Goal: Information Seeking & Learning: Understand process/instructions

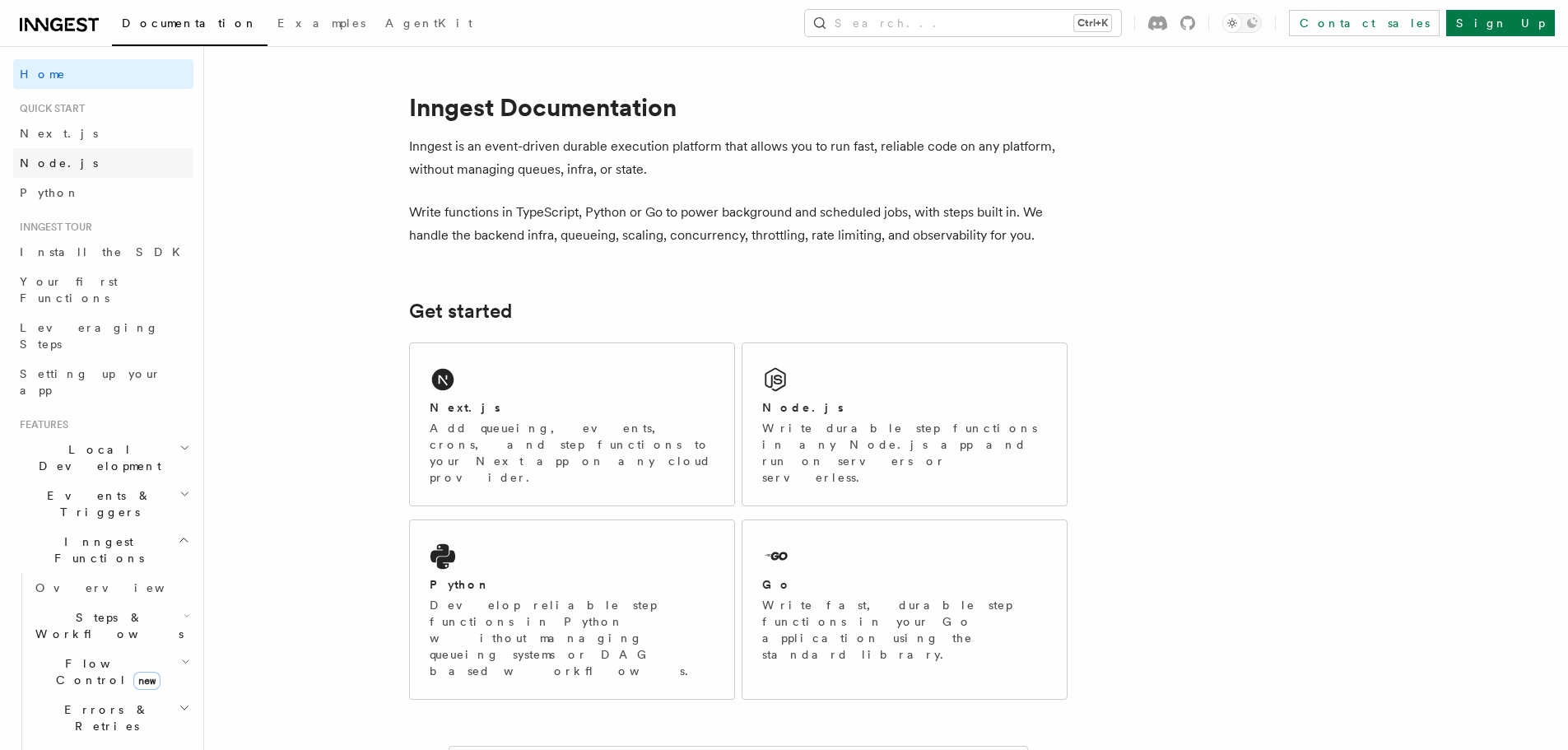
click at [34, 170] on span "Node.js" at bounding box center [59, 162] width 78 height 16
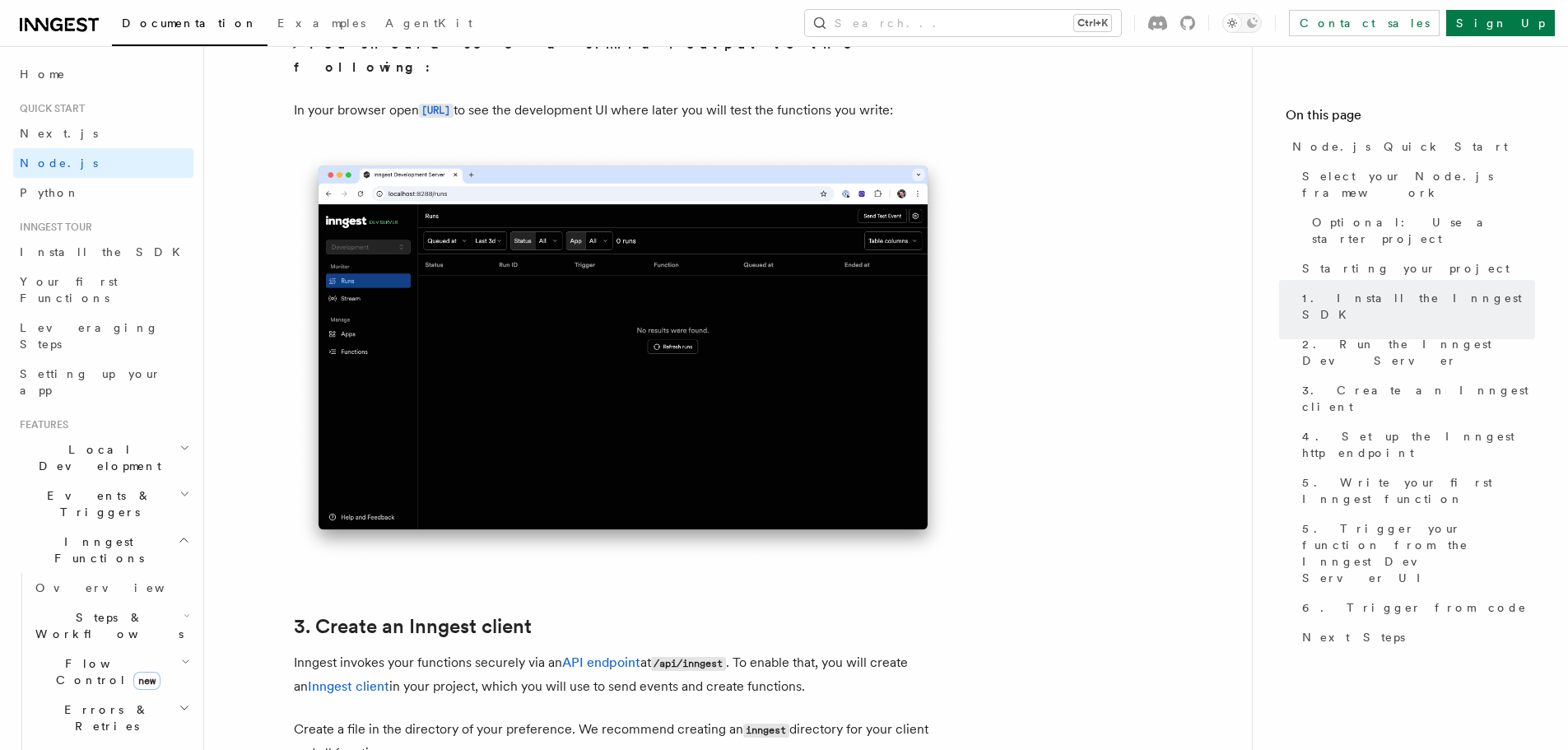
scroll to position [1399, 0]
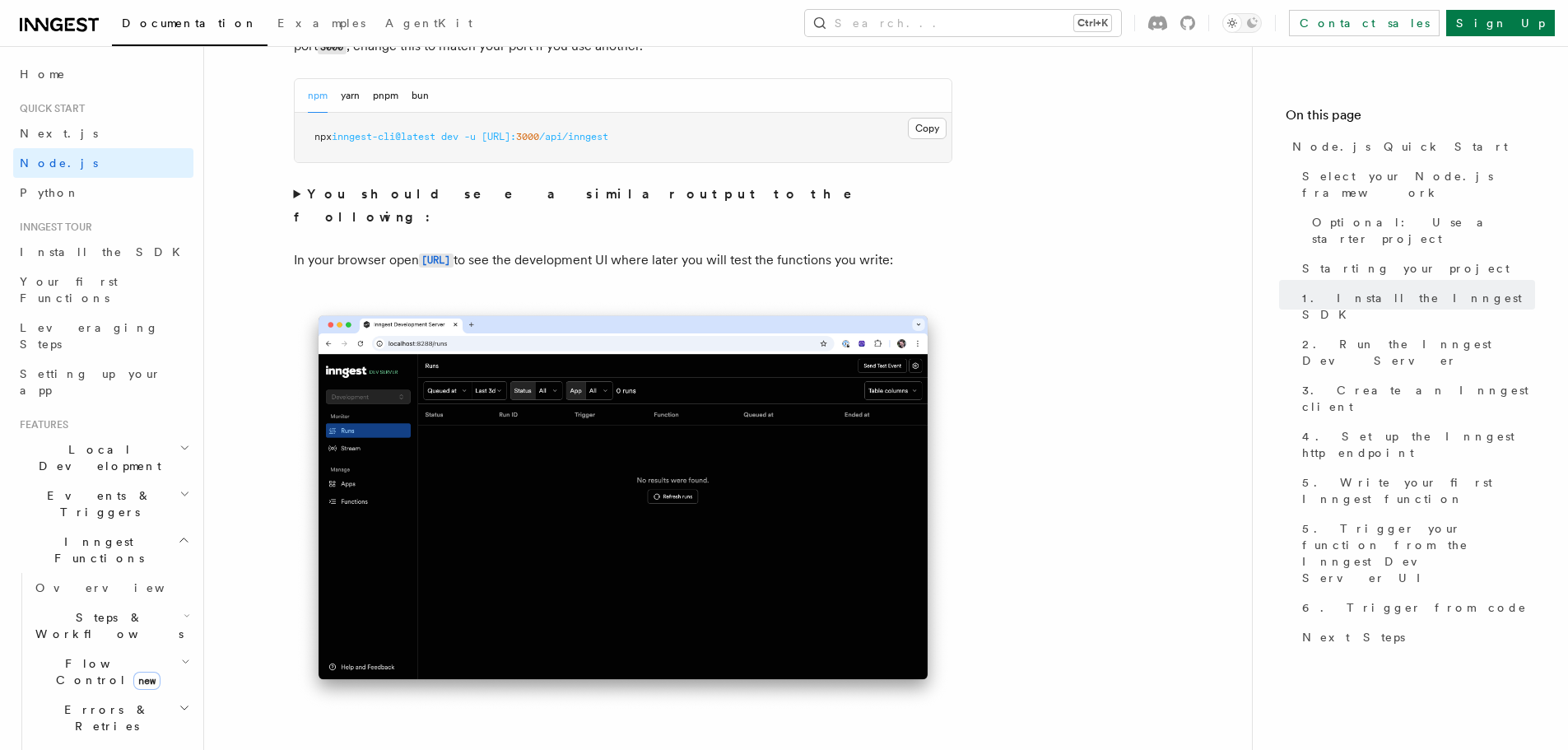
click at [294, 192] on summary "You should see a similar output to the following:" at bounding box center [623, 205] width 658 height 46
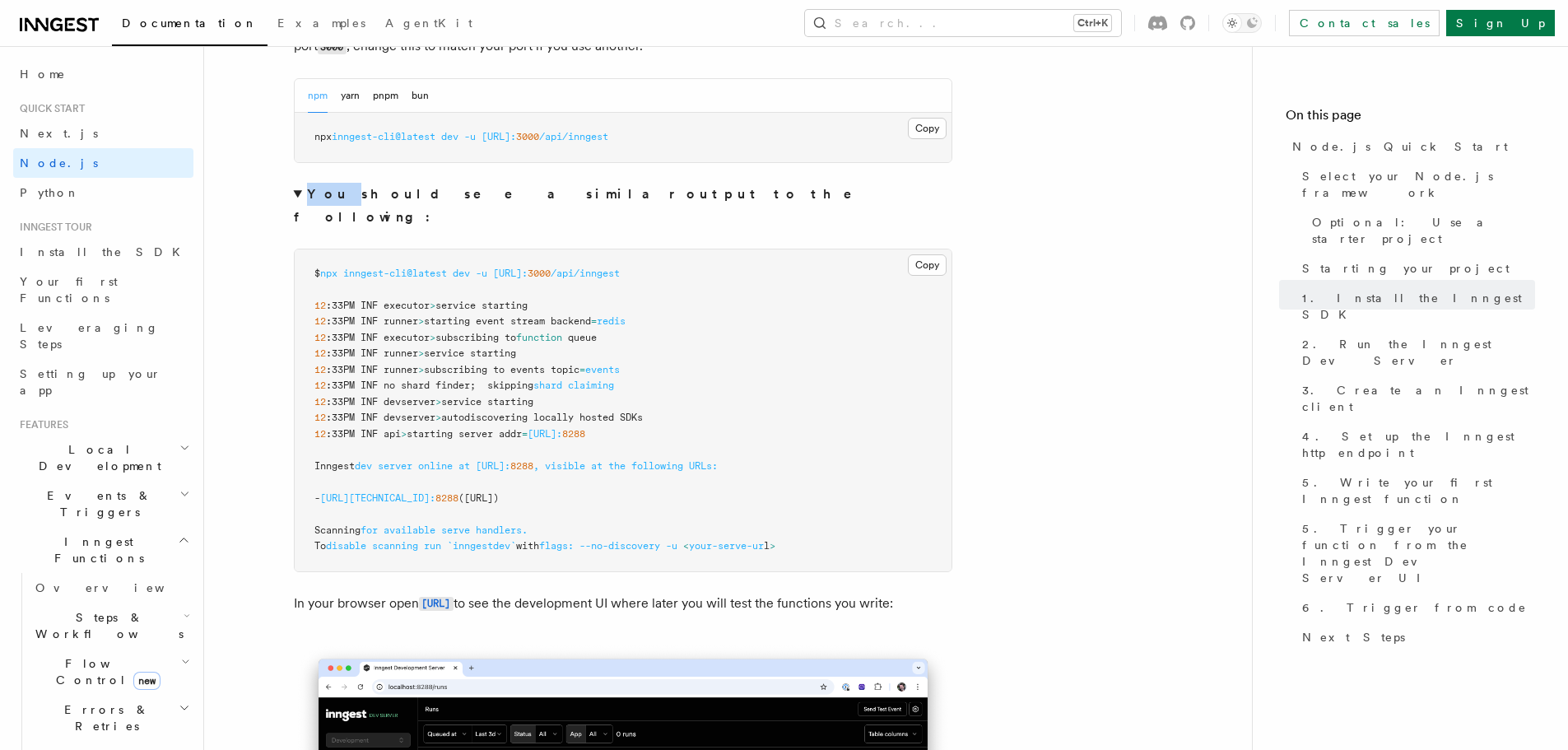
click at [294, 192] on summary "You should see a similar output to the following:" at bounding box center [623, 205] width 658 height 46
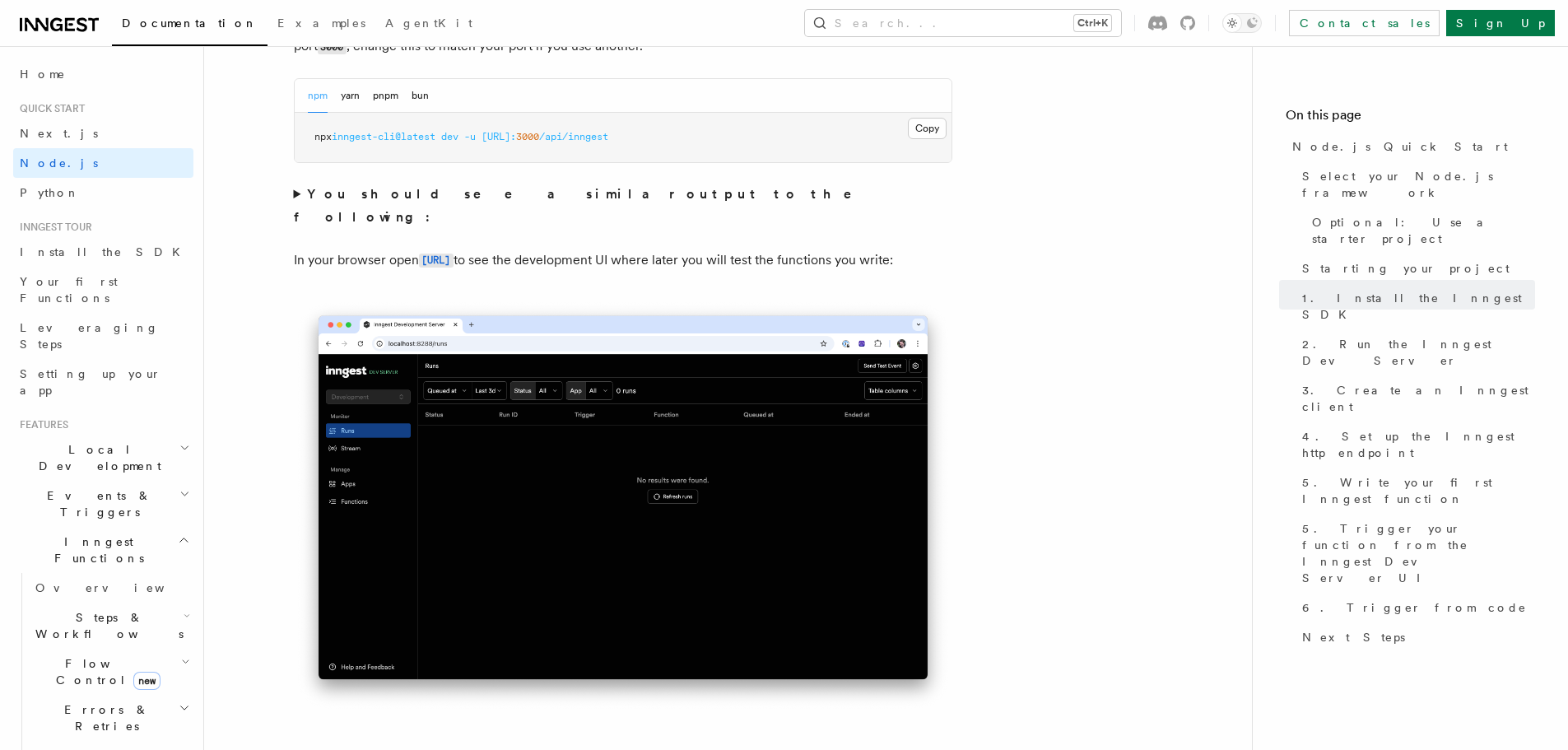
click at [294, 192] on summary "You should see a similar output to the following:" at bounding box center [623, 205] width 658 height 46
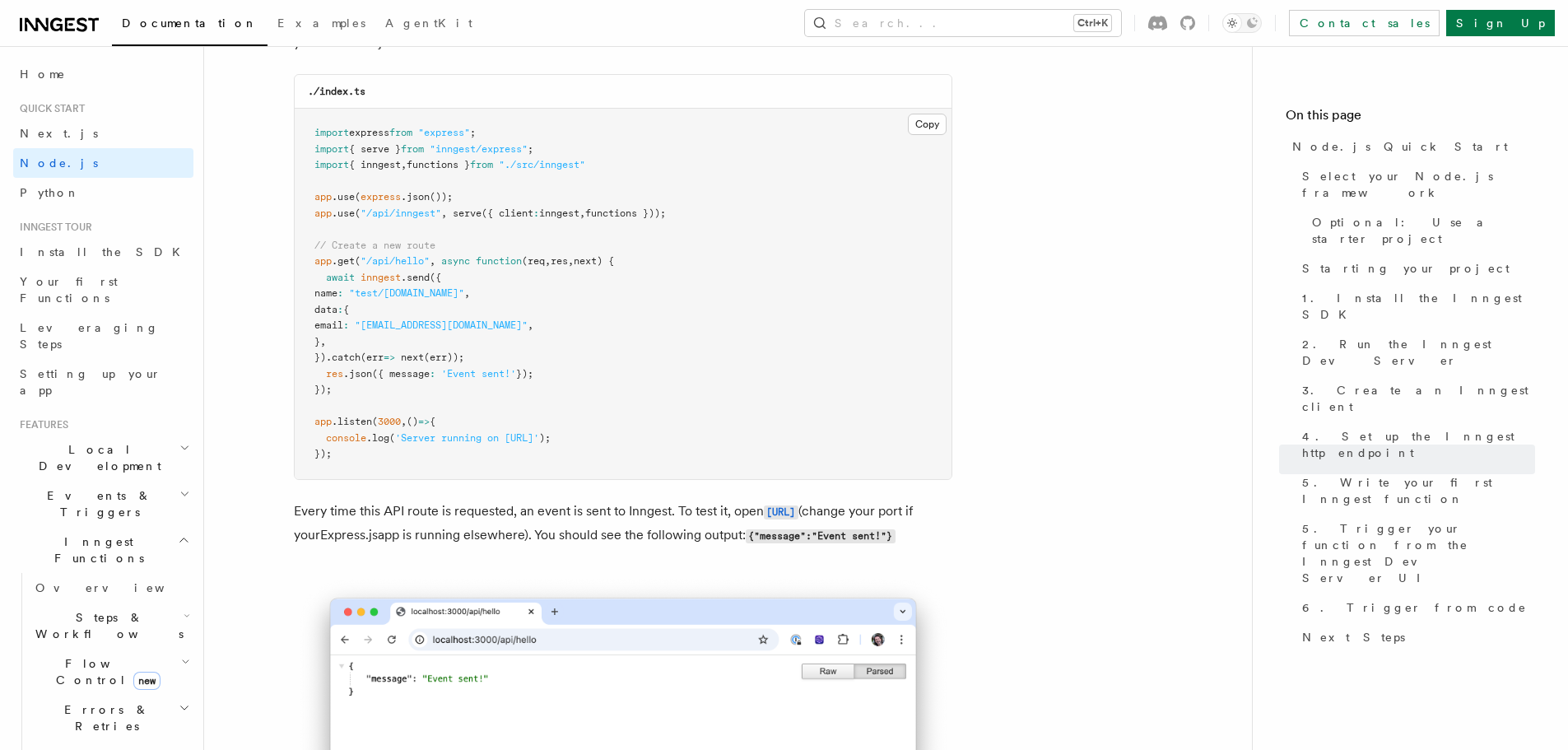
scroll to position [9136, 0]
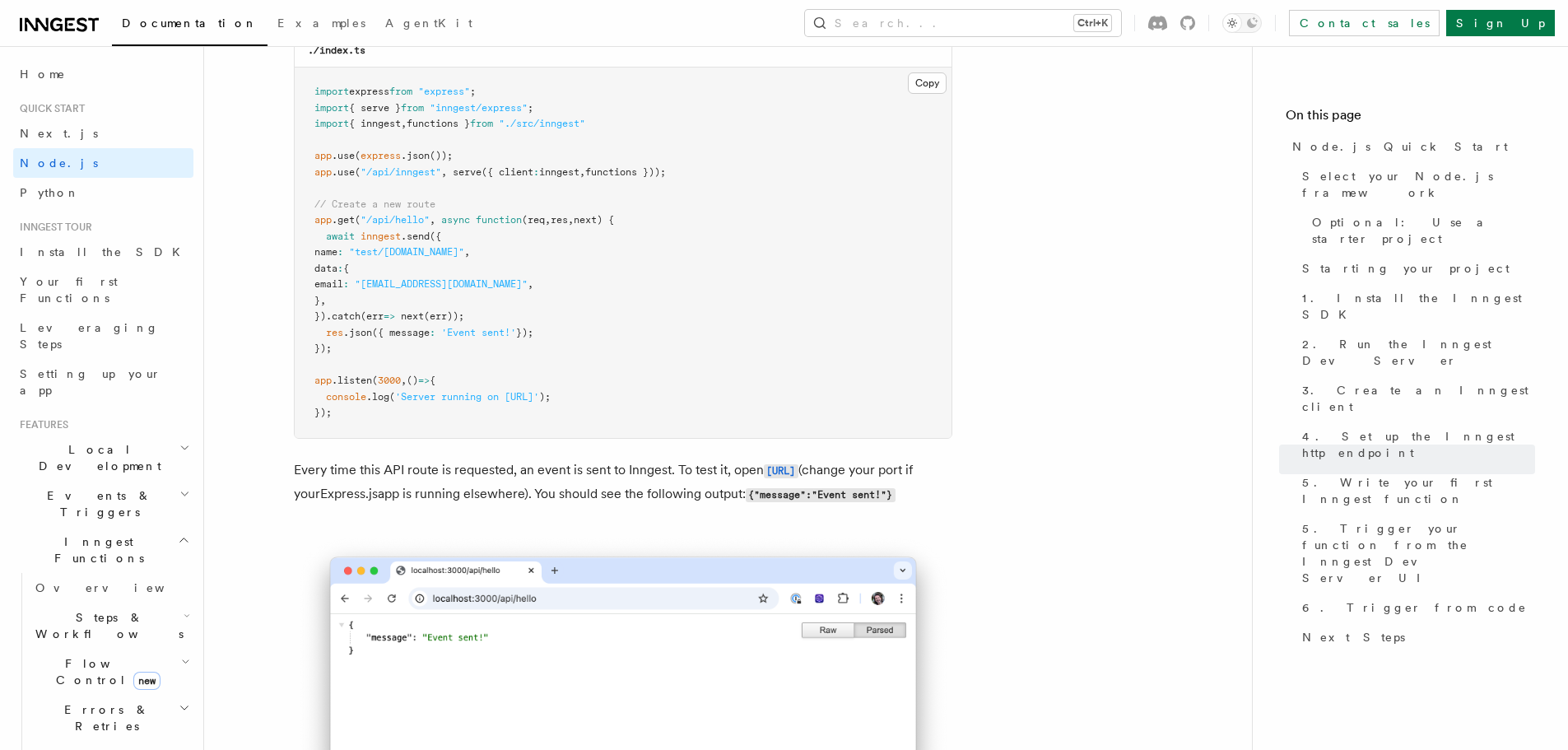
click at [415, 225] on span ""/api/hello"" at bounding box center [395, 219] width 69 height 11
click at [492, 265] on pre "import express from "express" ; import { serve } from "inngest/express" ; impor…" at bounding box center [624, 252] width 657 height 370
click at [468, 212] on pre "import express from "express" ; import { serve } from "inngest/express" ; impor…" at bounding box center [624, 252] width 657 height 370
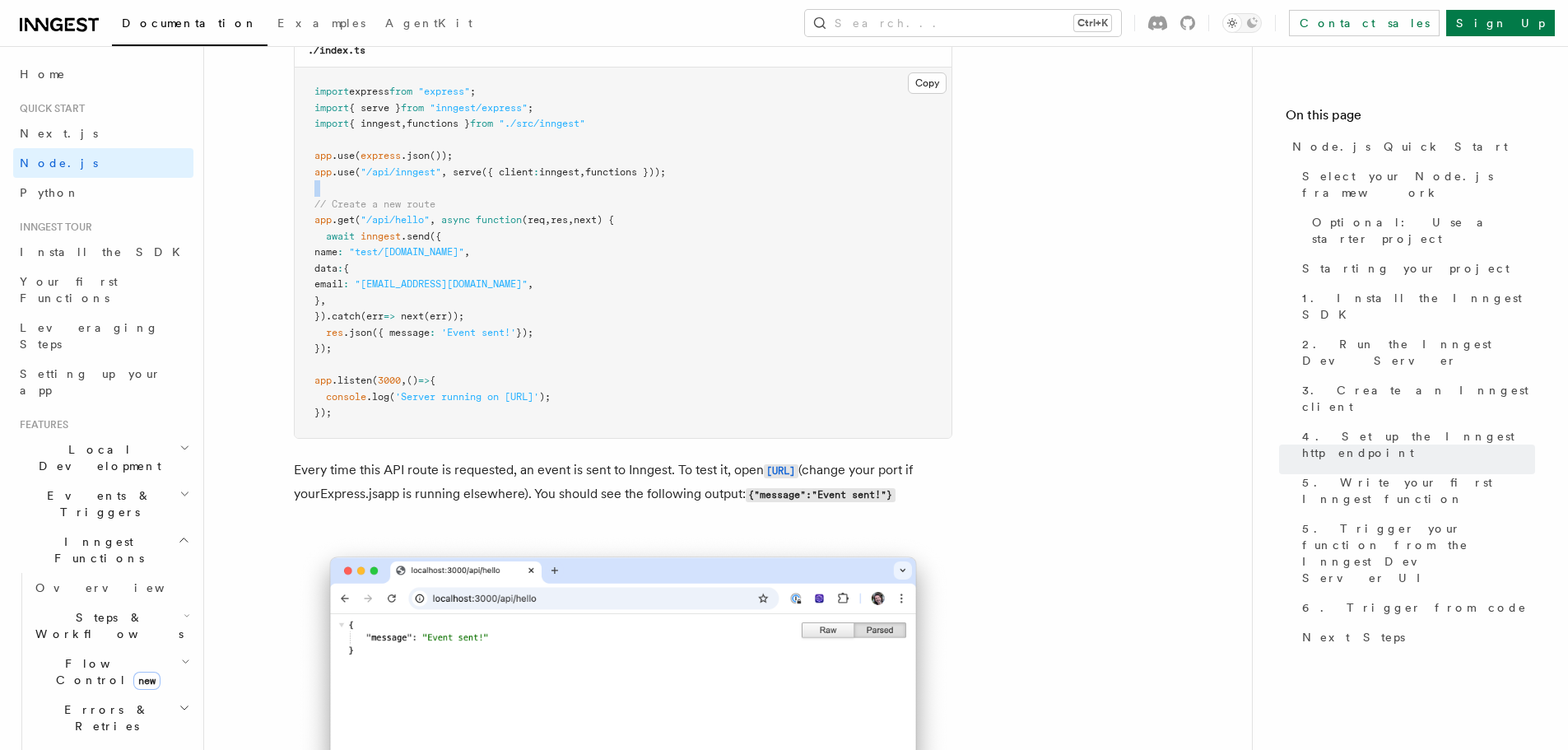
click at [468, 212] on pre "import express from "express" ; import { serve } from "inngest/express" ; impor…" at bounding box center [624, 252] width 657 height 370
click at [451, 228] on pre "import express from "express" ; import { serve } from "inngest/express" ; impor…" at bounding box center [624, 252] width 657 height 370
click at [470, 178] on span "serve" at bounding box center [467, 172] width 29 height 11
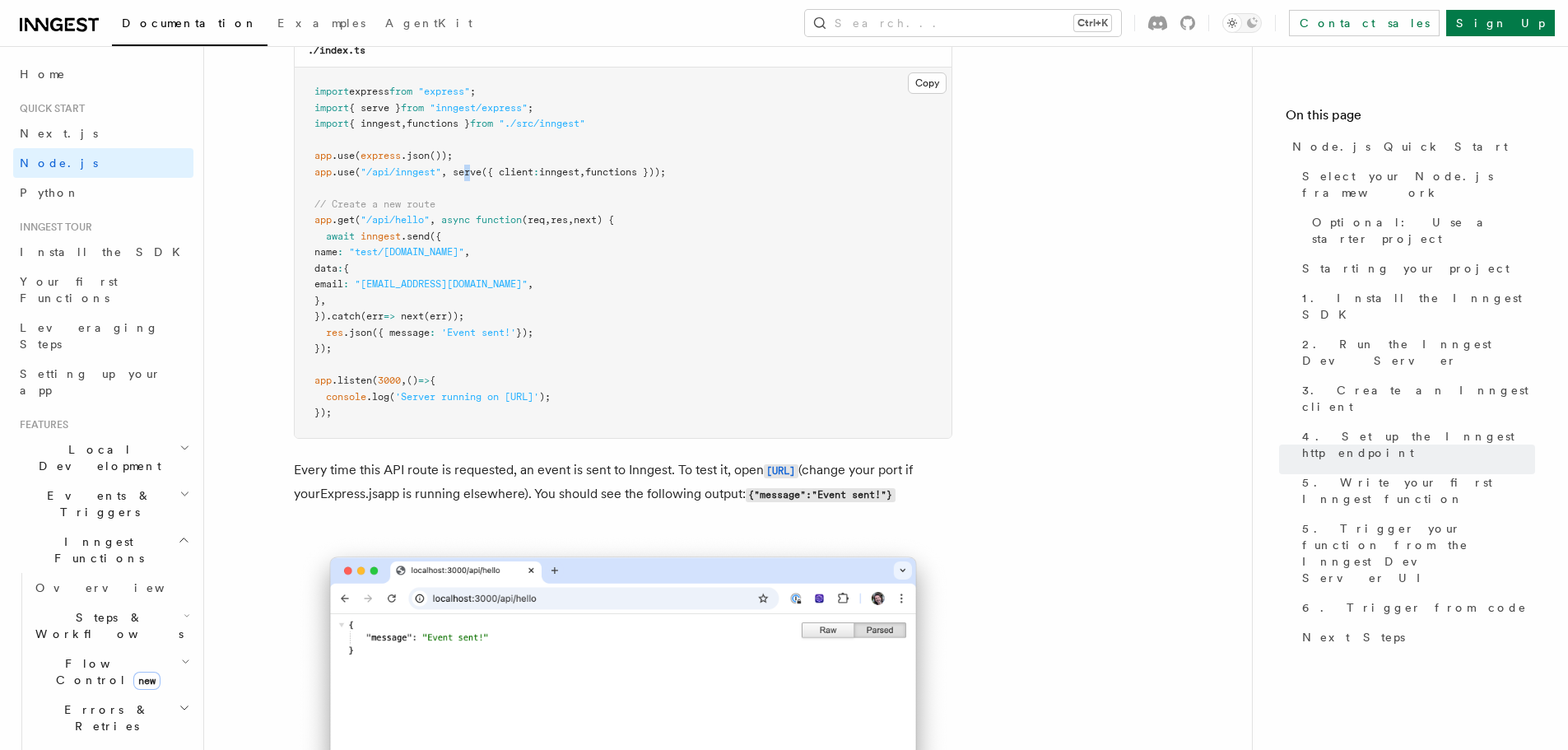
click at [470, 178] on span "serve" at bounding box center [467, 172] width 29 height 11
click at [468, 178] on span "serve" at bounding box center [467, 172] width 29 height 11
click at [439, 258] on span ""test/hello.world"" at bounding box center [406, 251] width 115 height 11
click at [400, 267] on pre "import express from "express" ; import { serve } from "inngest/express" ; impor…" at bounding box center [624, 252] width 657 height 370
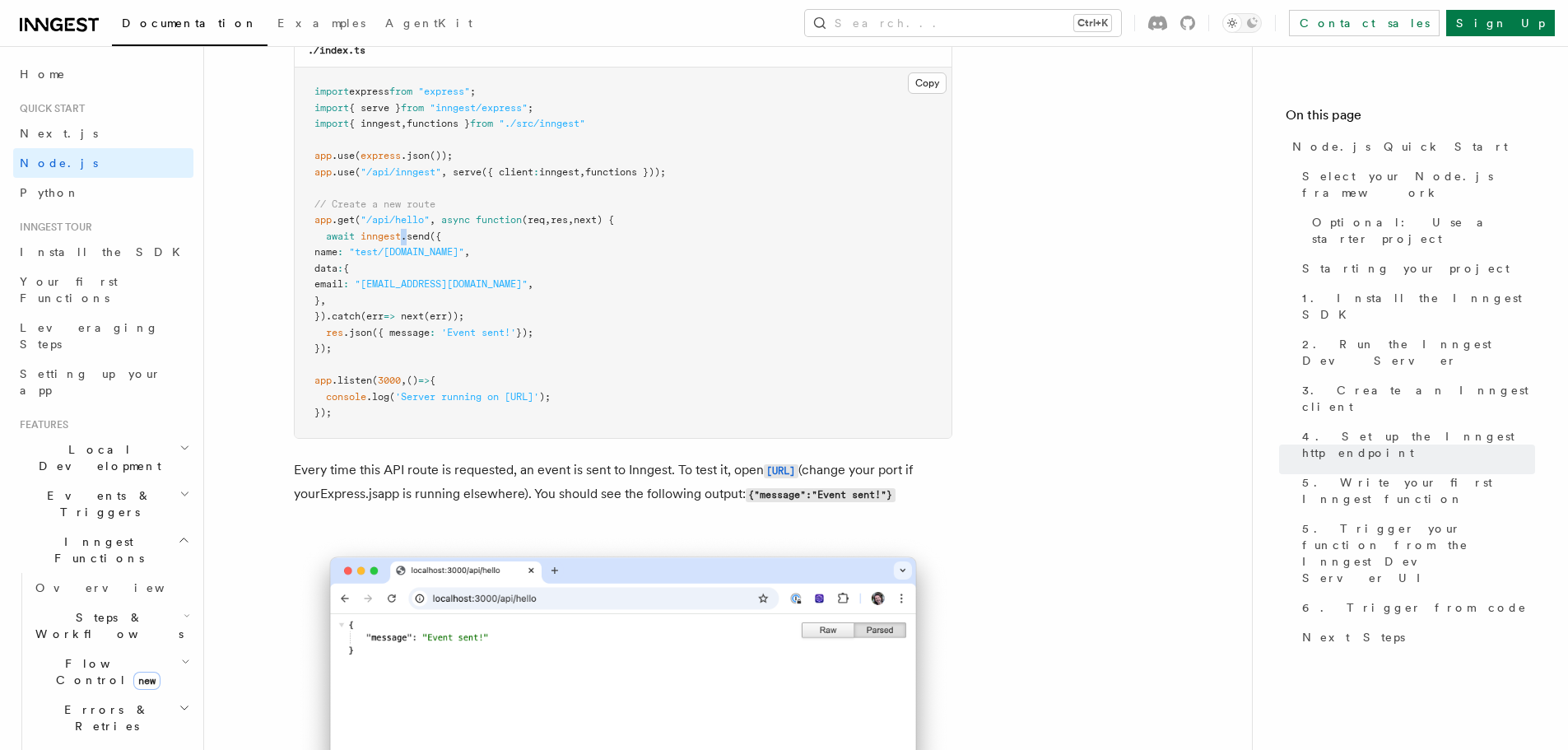
click at [400, 267] on pre "import express from "express" ; import { serve } from "inngest/express" ; impor…" at bounding box center [624, 252] width 657 height 370
click at [403, 284] on pre "import express from "express" ; import { serve } from "inngest/express" ; impor…" at bounding box center [624, 252] width 657 height 370
click at [447, 258] on span ""test/hello.world"" at bounding box center [406, 251] width 115 height 11
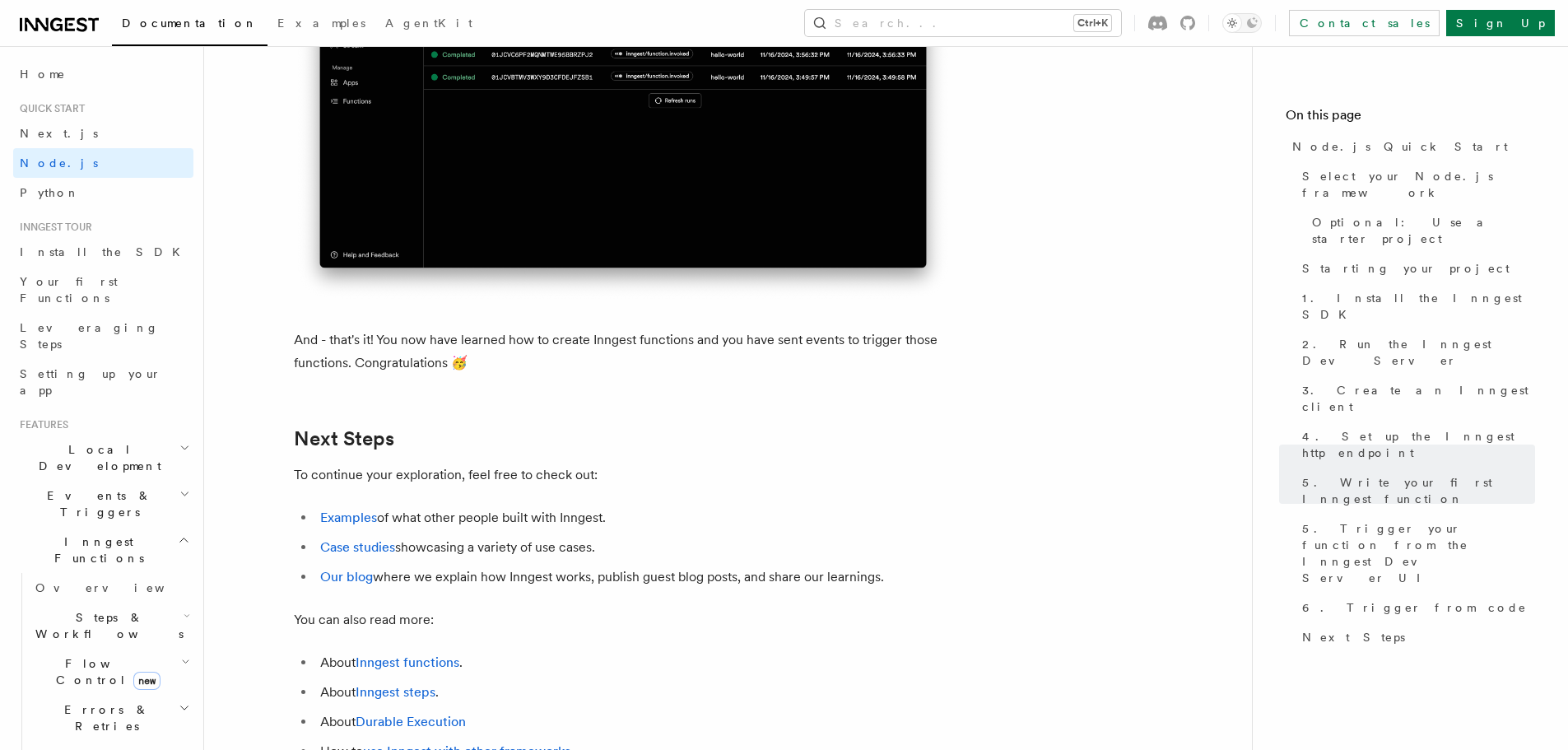
scroll to position [10124, 0]
